Goal: Task Accomplishment & Management: Complete application form

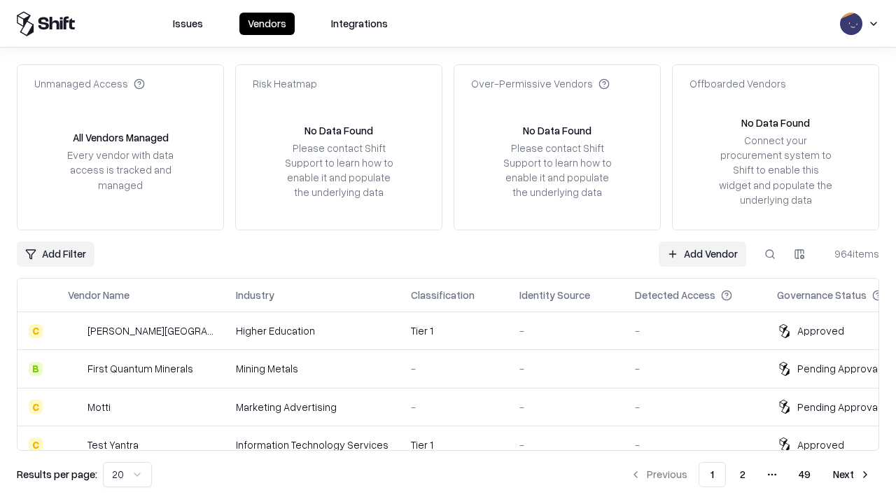
click at [702, 253] on link "Add Vendor" at bounding box center [703, 254] width 88 height 25
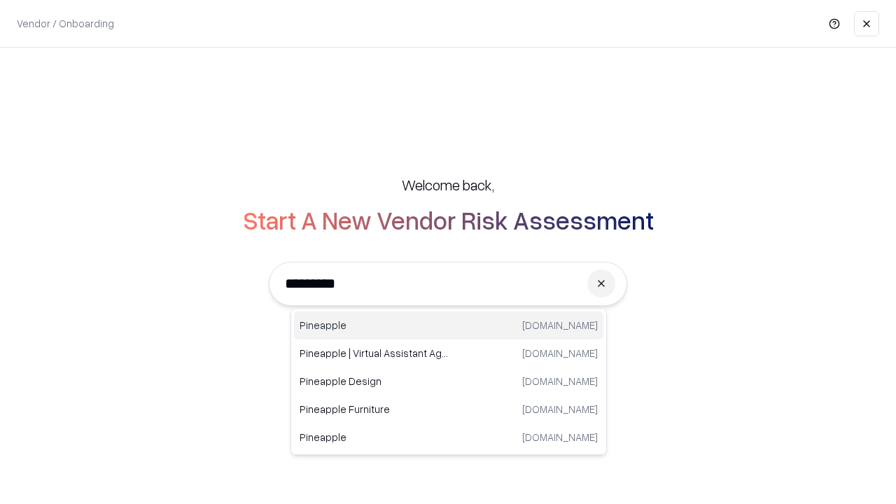
click at [449, 326] on div "Pineapple [DOMAIN_NAME]" at bounding box center [449, 326] width 310 height 28
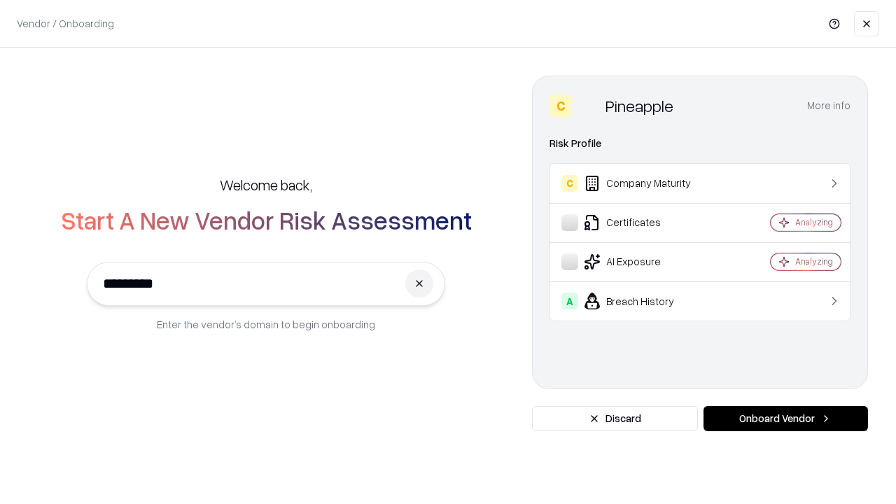
type input "*********"
click at [786, 419] on button "Onboard Vendor" at bounding box center [786, 418] width 165 height 25
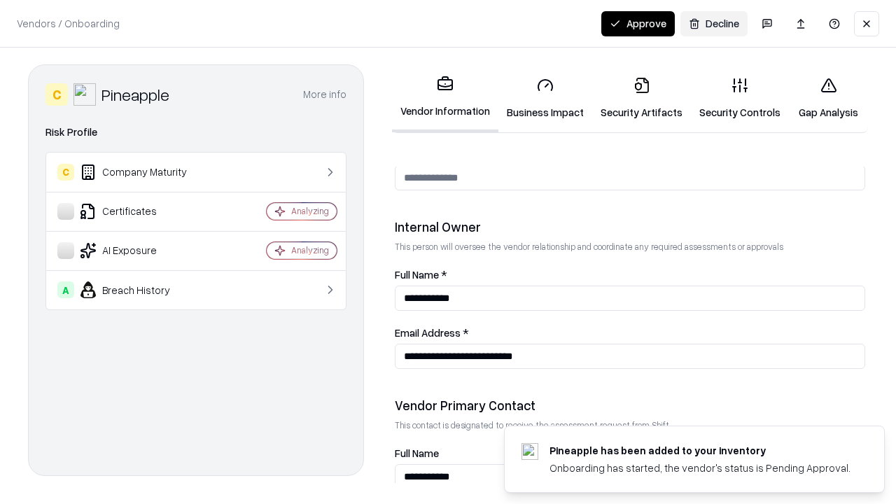
scroll to position [725, 0]
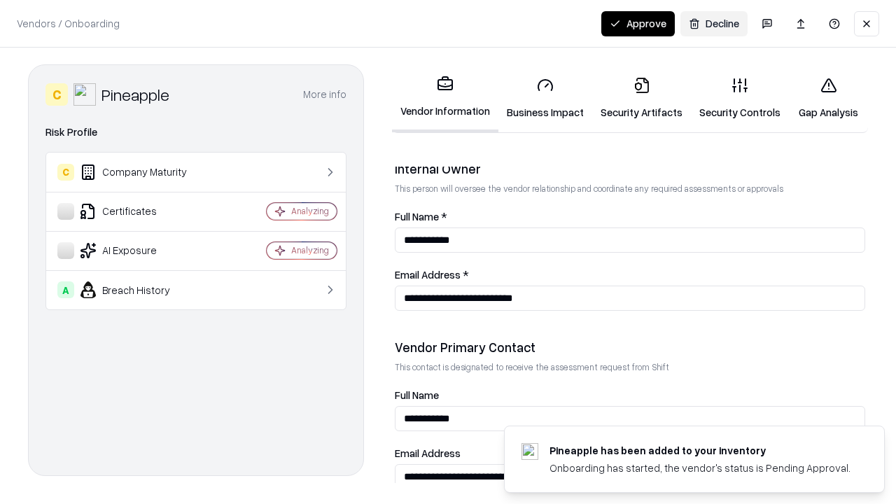
click at [641, 98] on link "Security Artifacts" at bounding box center [641, 98] width 99 height 65
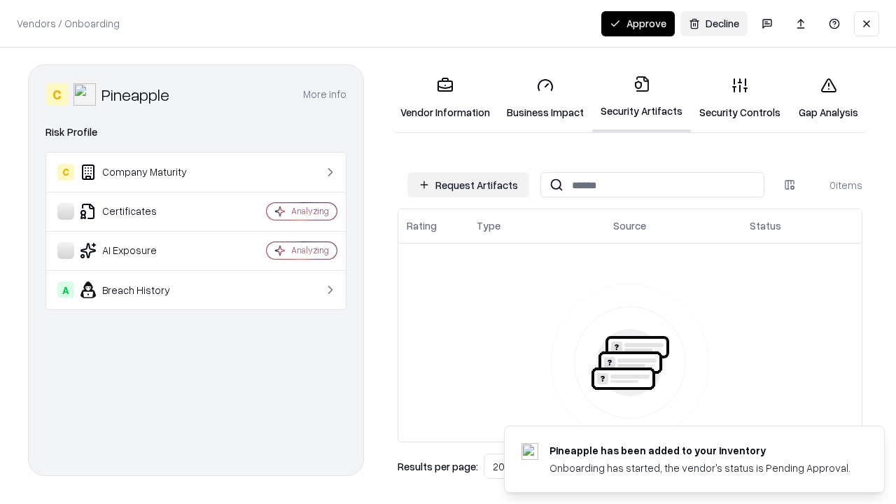
click at [468, 185] on button "Request Artifacts" at bounding box center [469, 184] width 122 height 25
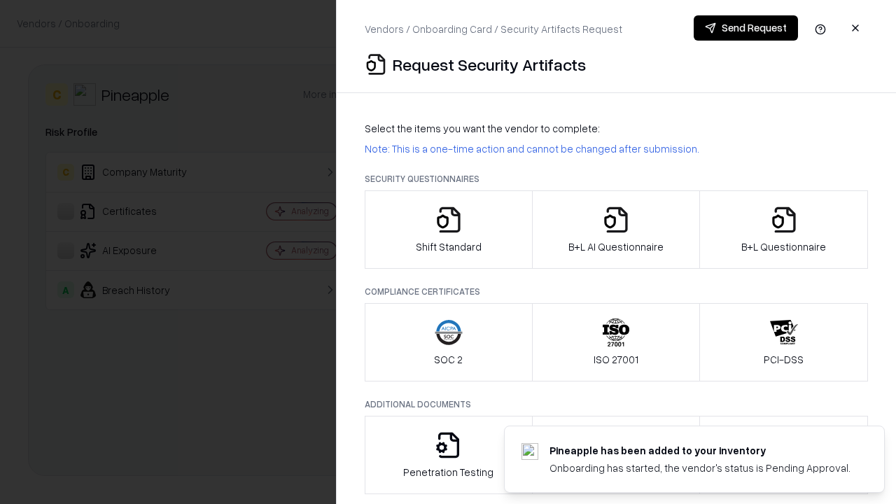
click at [784, 230] on icon "button" at bounding box center [784, 220] width 28 height 28
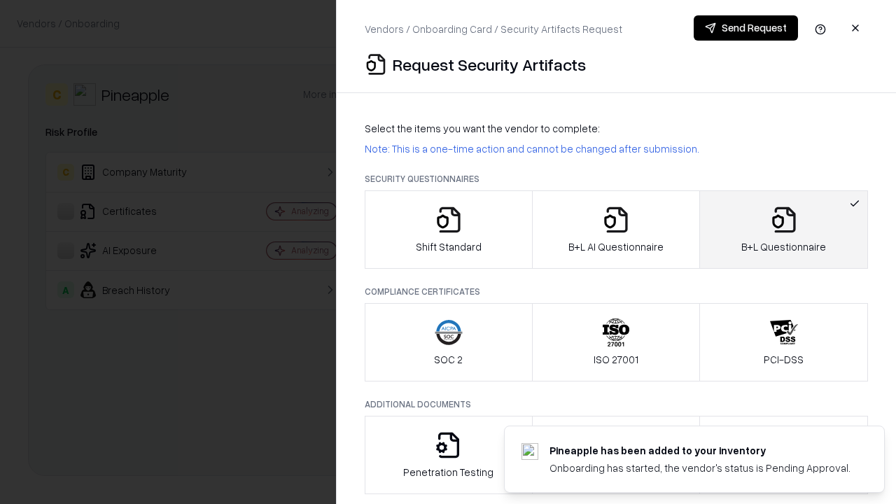
click at [616, 230] on icon "button" at bounding box center [616, 220] width 28 height 28
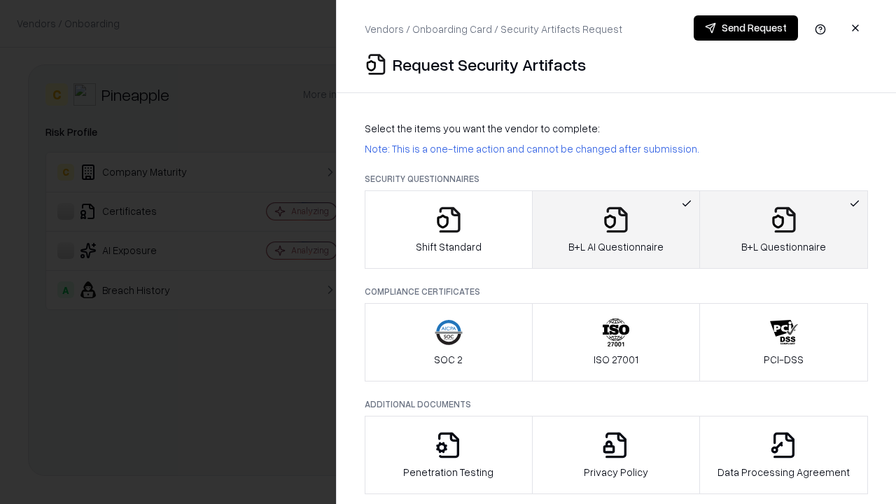
click at [746, 28] on button "Send Request" at bounding box center [746, 27] width 104 height 25
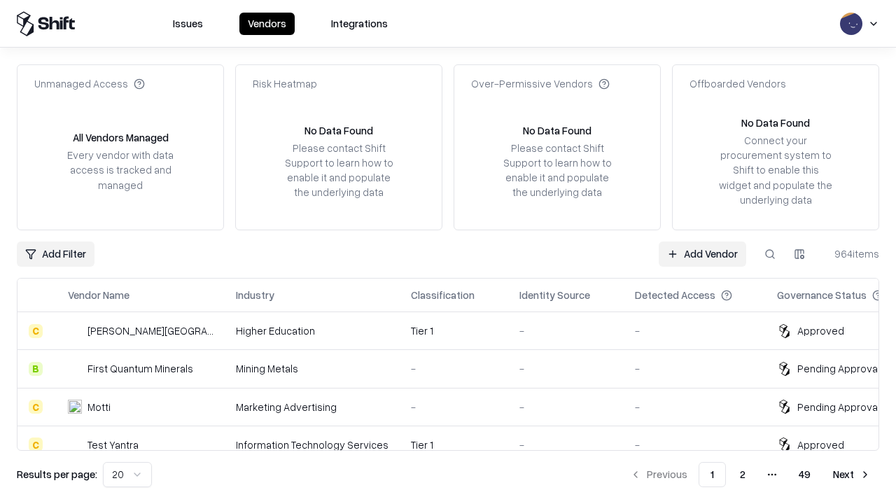
click at [702, 253] on link "Add Vendor" at bounding box center [703, 254] width 88 height 25
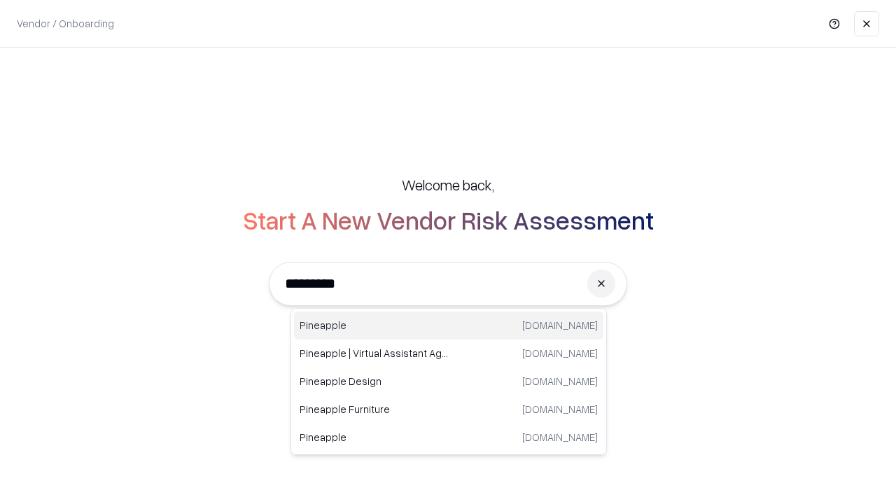
click at [449, 326] on div "Pineapple [DOMAIN_NAME]" at bounding box center [449, 326] width 310 height 28
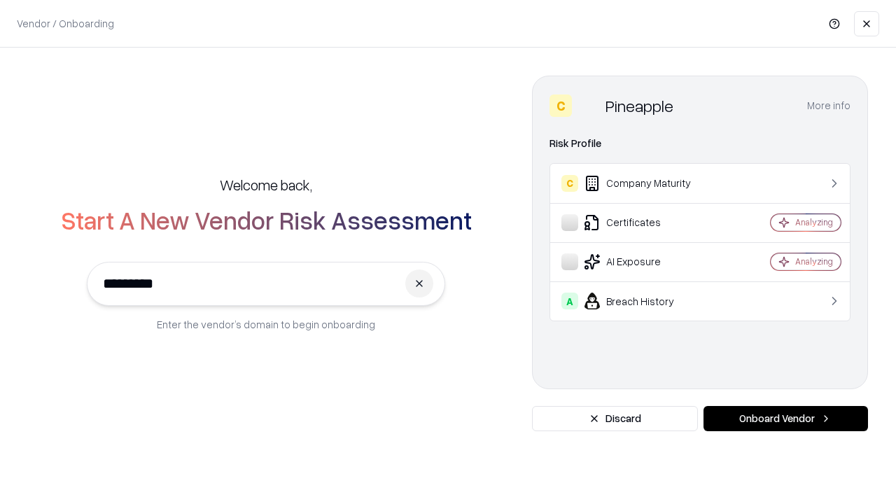
type input "*********"
click at [786, 419] on button "Onboard Vendor" at bounding box center [786, 418] width 165 height 25
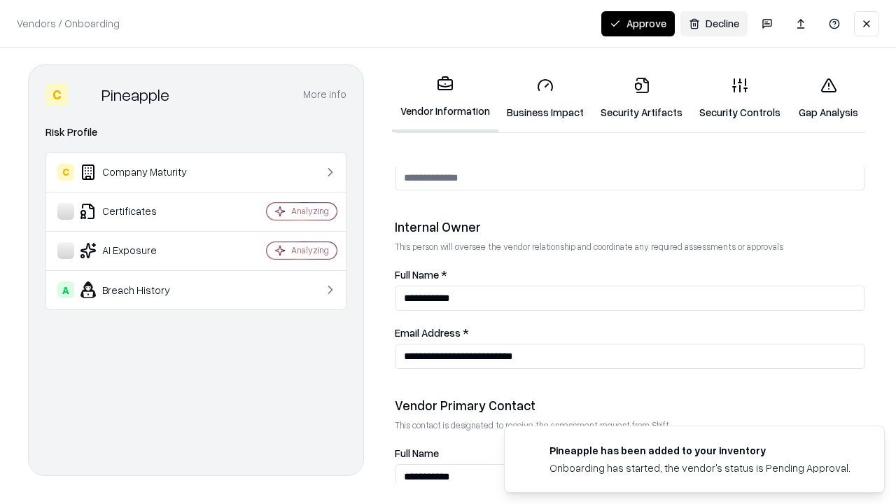
scroll to position [725, 0]
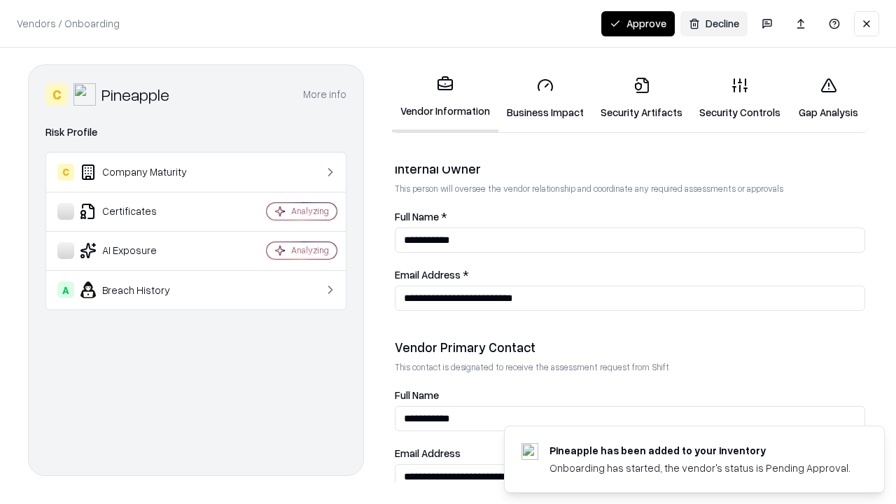
click at [638, 23] on button "Approve" at bounding box center [639, 23] width 74 height 25
